Goal: Entertainment & Leisure: Browse casually

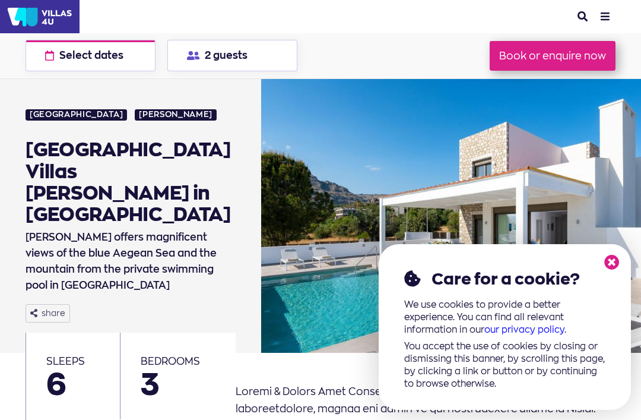
click at [611, 268] on icon at bounding box center [611, 262] width 15 height 15
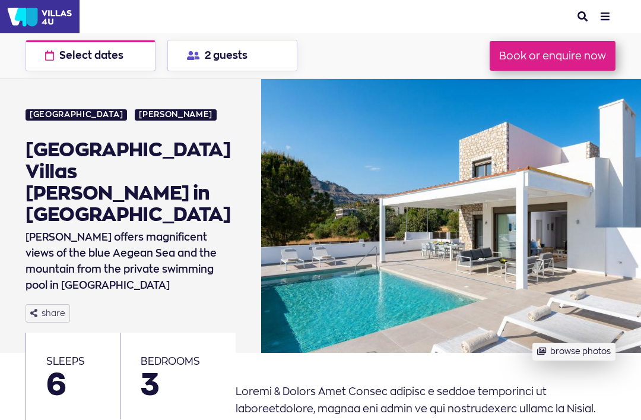
click at [567, 343] on button "browse photos" at bounding box center [573, 352] width 83 height 18
